Goal: Browse casually: Explore the website without a specific task or goal

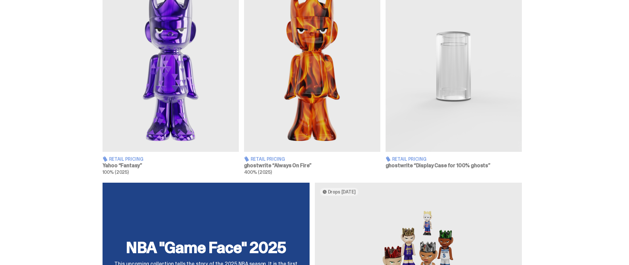
scroll to position [418, 0]
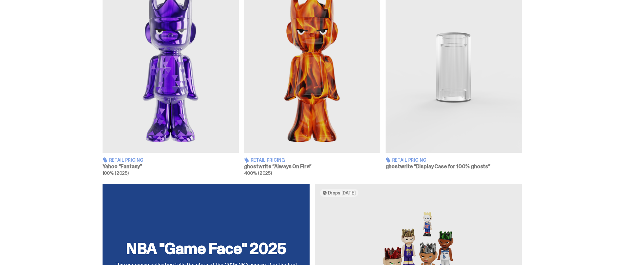
click at [135, 158] on span "Retail Pricing" at bounding box center [126, 159] width 34 height 5
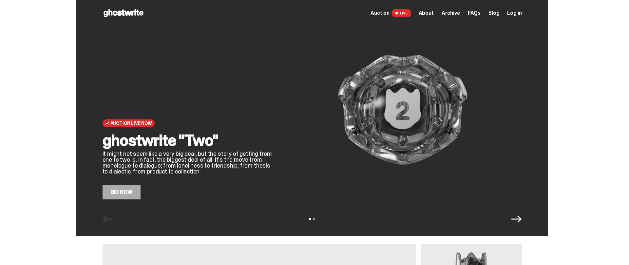
click at [405, 13] on span "LIVE" at bounding box center [401, 13] width 19 height 8
